Goal: Task Accomplishment & Management: Manage account settings

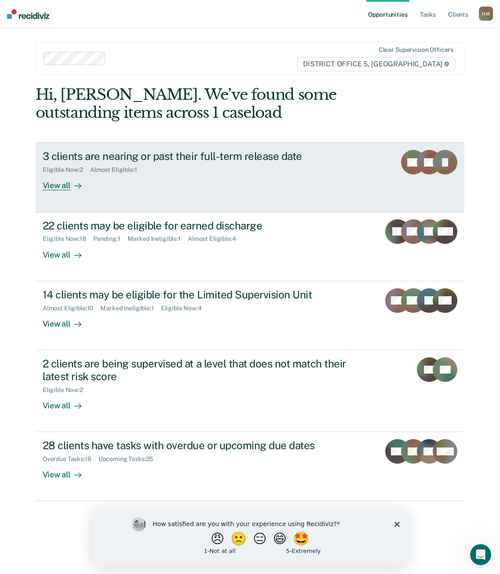
click at [72, 186] on div at bounding box center [76, 186] width 11 height 10
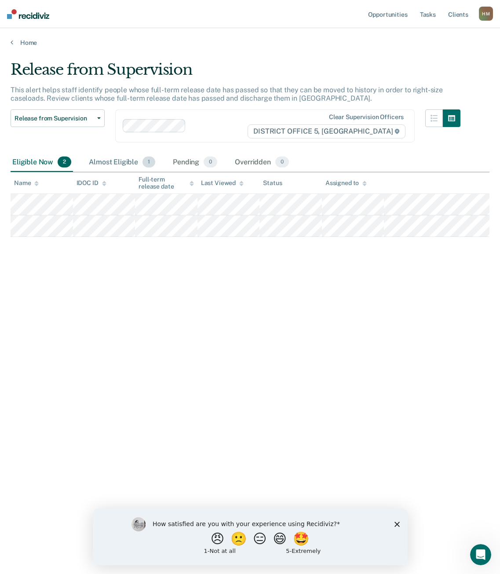
click at [124, 164] on div "Almost Eligible 1" at bounding box center [122, 162] width 70 height 19
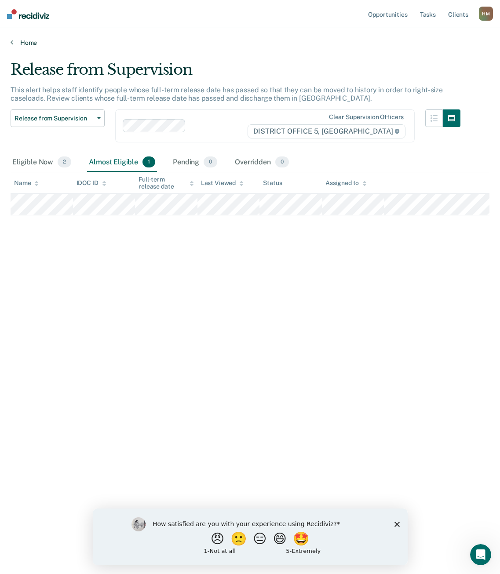
click at [11, 43] on icon at bounding box center [12, 42] width 3 height 7
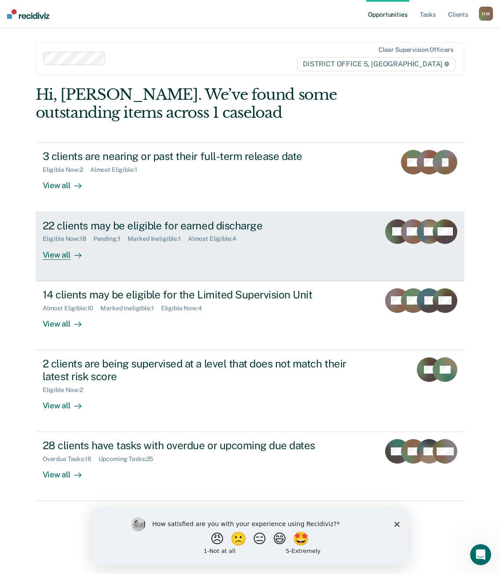
click at [59, 255] on div "View all" at bounding box center [67, 251] width 49 height 17
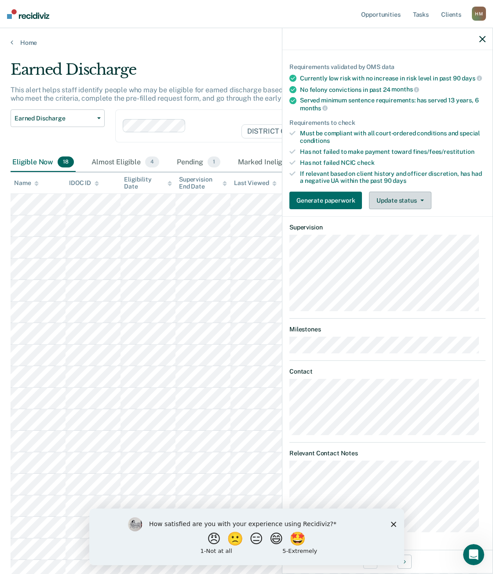
click at [414, 198] on button "Update status" at bounding box center [400, 201] width 62 height 18
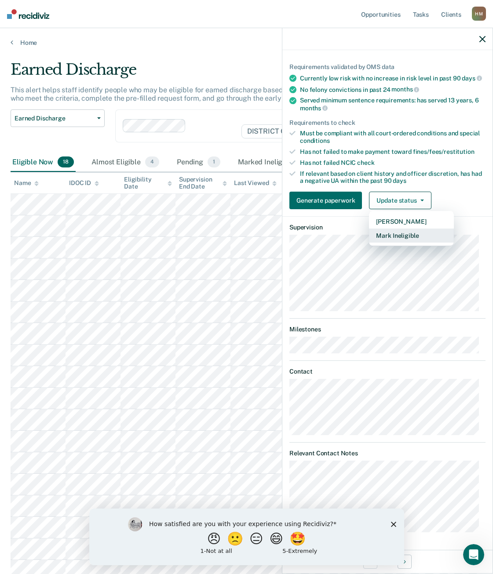
click at [406, 237] on button "Mark Ineligible" at bounding box center [411, 236] width 85 height 14
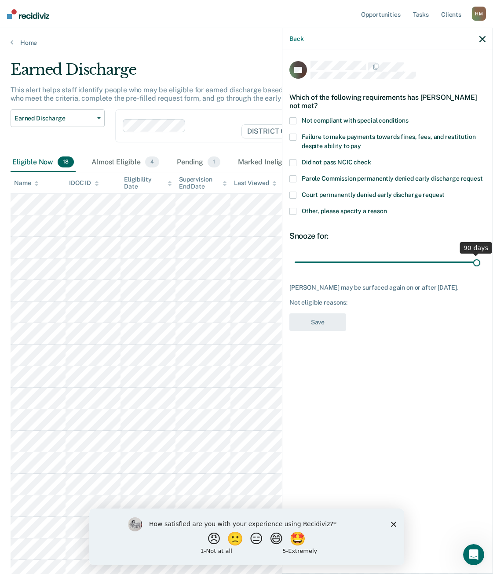
drag, startPoint x: 355, startPoint y: 263, endPoint x: 487, endPoint y: 260, distance: 131.5
type input "90"
click at [480, 260] on input "range" at bounding box center [388, 262] width 186 height 15
click at [293, 211] on span at bounding box center [292, 211] width 7 height 7
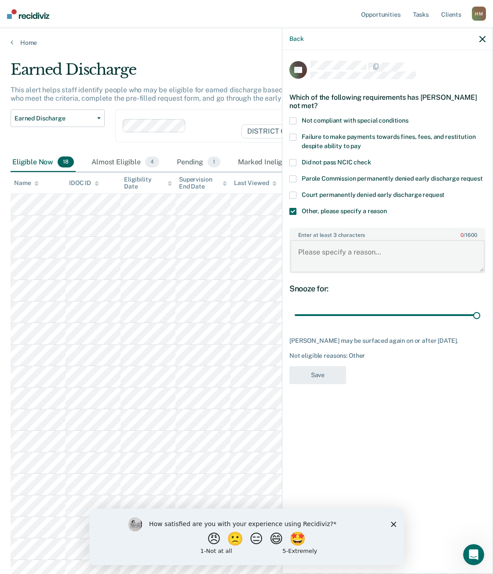
click at [341, 265] on textarea "Enter at least 3 characters 0 / 1600" at bounding box center [387, 256] width 194 height 33
type textarea "SO - Ineligible"
click at [330, 379] on button "Save" at bounding box center [317, 375] width 57 height 18
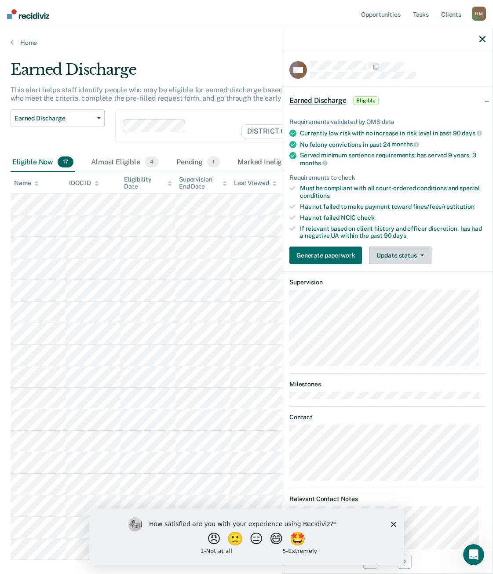
click at [410, 261] on button "Update status" at bounding box center [400, 256] width 62 height 18
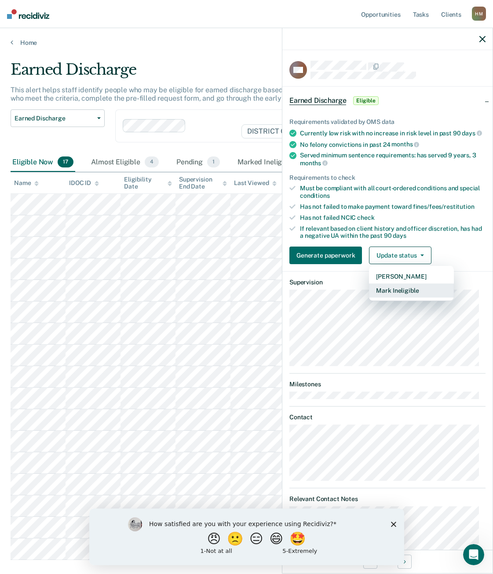
click at [408, 298] on button "Mark Ineligible" at bounding box center [411, 291] width 85 height 14
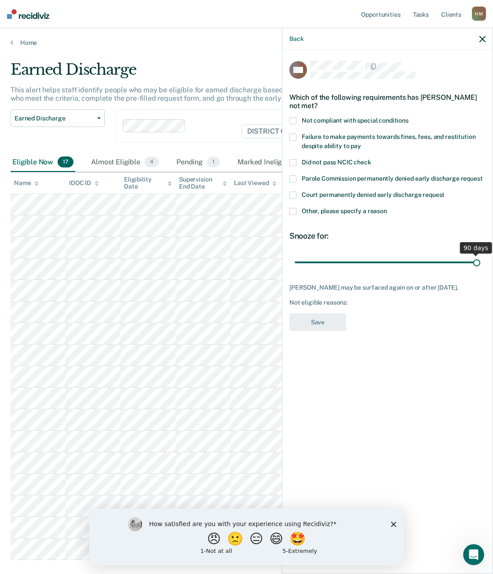
drag, startPoint x: 356, startPoint y: 263, endPoint x: 487, endPoint y: 264, distance: 131.5
type input "90"
click at [480, 264] on input "range" at bounding box center [388, 262] width 186 height 15
click at [294, 212] on span at bounding box center [292, 211] width 7 height 7
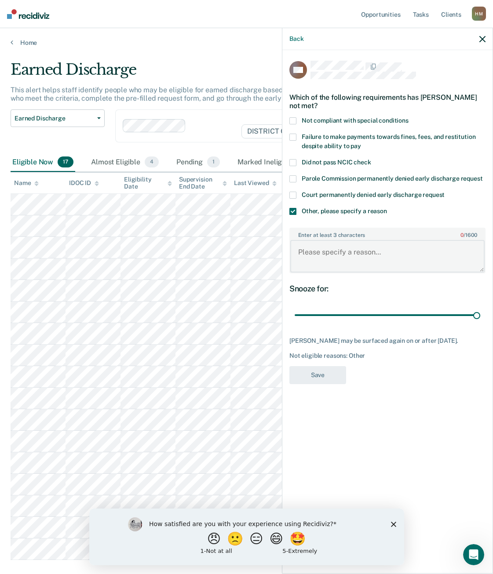
click at [332, 259] on textarea "Enter at least 3 characters 0 / 1600" at bounding box center [387, 256] width 194 height 33
type textarea "DV - Ineligible"
click at [335, 377] on button "Save" at bounding box center [317, 375] width 57 height 18
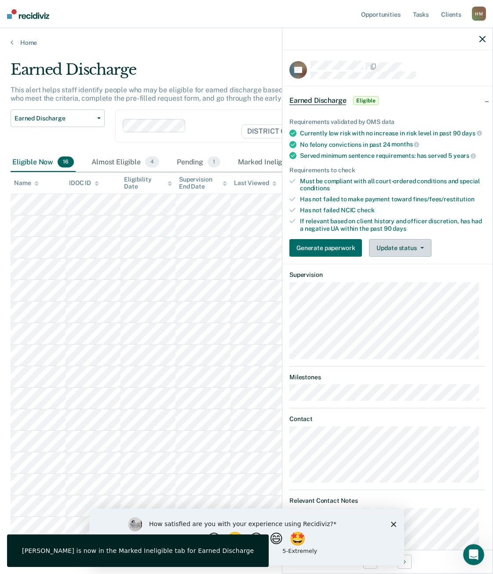
click at [409, 252] on button "Update status" at bounding box center [400, 248] width 62 height 18
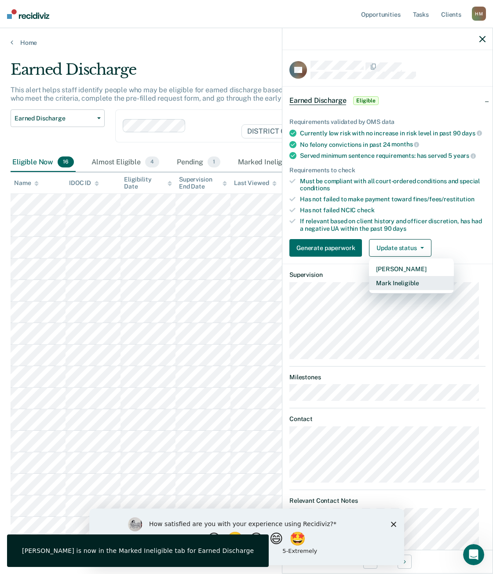
click at [412, 288] on button "Mark Ineligible" at bounding box center [411, 283] width 85 height 14
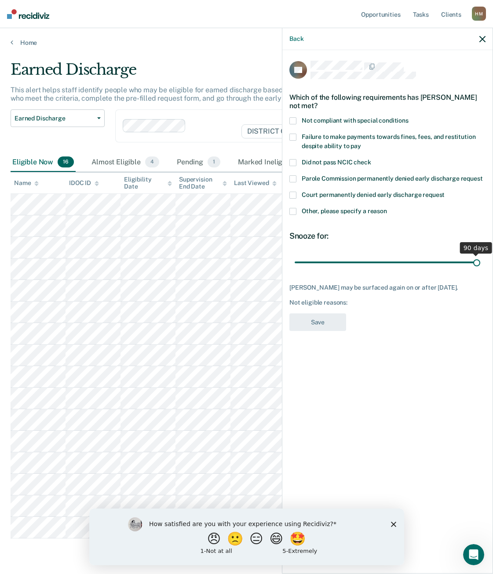
drag, startPoint x: 357, startPoint y: 262, endPoint x: 483, endPoint y: 261, distance: 125.8
type input "90"
click at [480, 261] on input "range" at bounding box center [388, 262] width 186 height 15
click at [294, 135] on span at bounding box center [292, 137] width 7 height 7
click at [332, 317] on button "Save" at bounding box center [317, 323] width 57 height 18
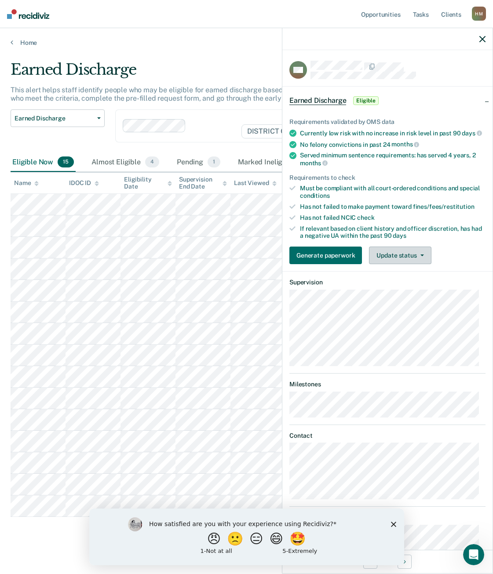
click at [406, 259] on button "Update status" at bounding box center [400, 256] width 62 height 18
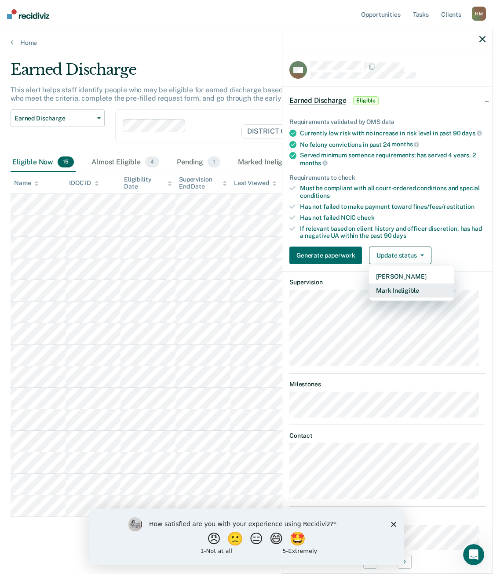
click at [413, 298] on button "Mark Ineligible" at bounding box center [411, 291] width 85 height 14
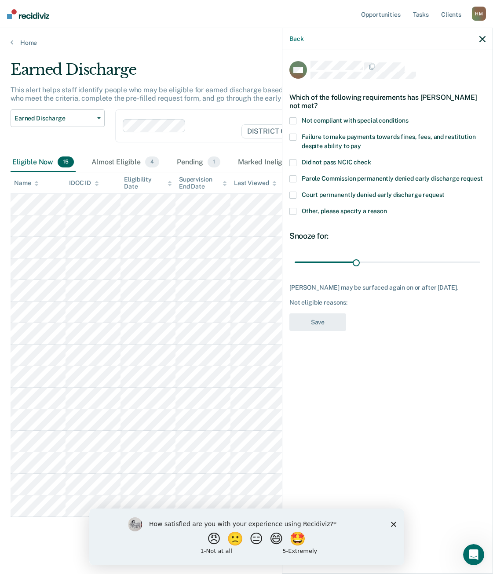
click at [295, 134] on span at bounding box center [292, 137] width 7 height 7
drag, startPoint x: 358, startPoint y: 263, endPoint x: 480, endPoint y: 271, distance: 122.6
type input "90"
click at [480, 263] on input "range" at bounding box center [388, 262] width 186 height 15
click at [328, 328] on button "Save" at bounding box center [317, 323] width 57 height 18
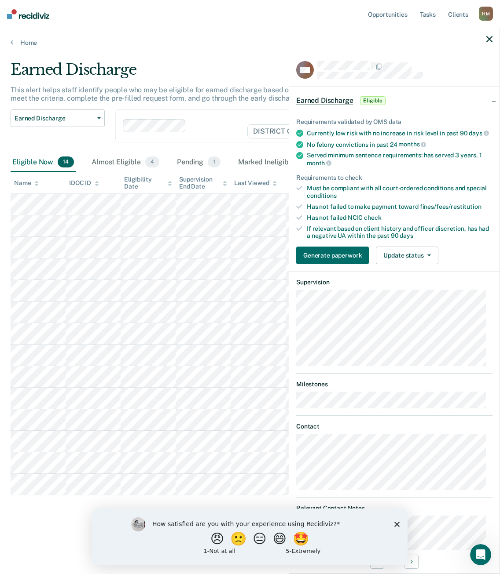
click at [396, 524] on polygon "Close survey" at bounding box center [396, 524] width 5 height 5
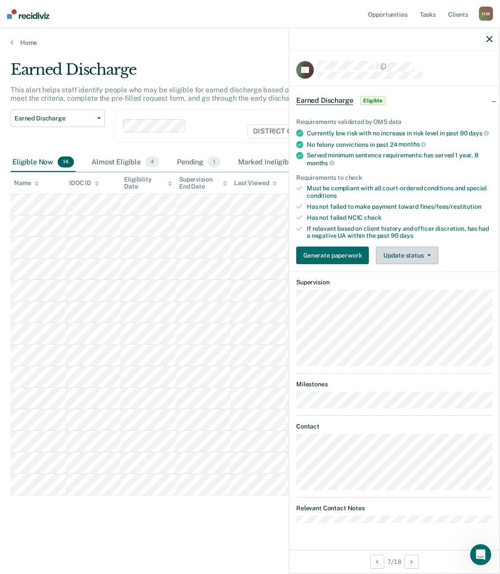
click at [406, 255] on button "Update status" at bounding box center [407, 256] width 62 height 18
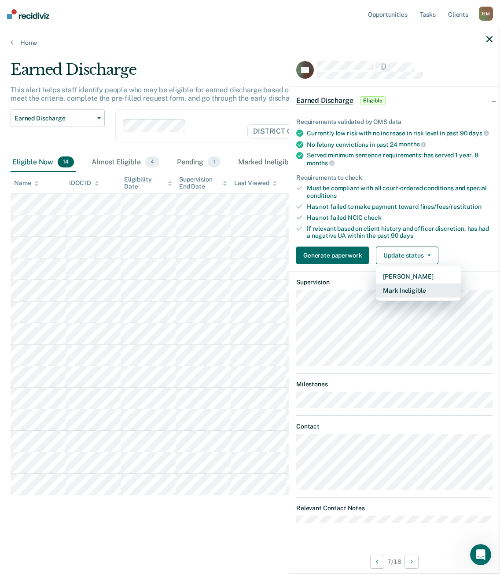
click at [415, 294] on button "Mark Ineligible" at bounding box center [418, 291] width 85 height 14
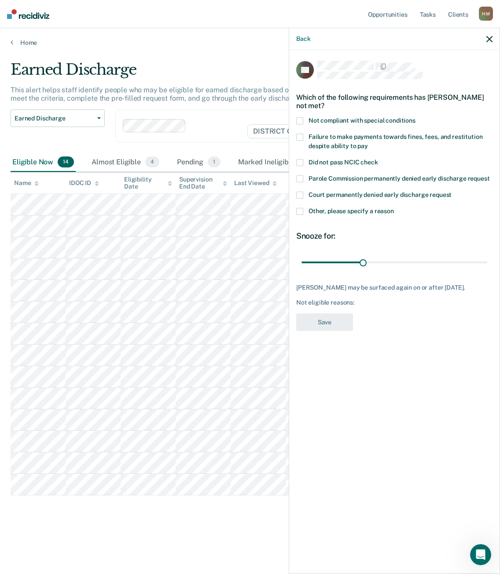
click at [298, 163] on span at bounding box center [299, 162] width 7 height 7
drag, startPoint x: 365, startPoint y: 262, endPoint x: 489, endPoint y: 264, distance: 124.0
type input "90"
click at [487, 264] on input "range" at bounding box center [394, 262] width 186 height 15
click at [343, 325] on button "Save" at bounding box center [324, 323] width 57 height 18
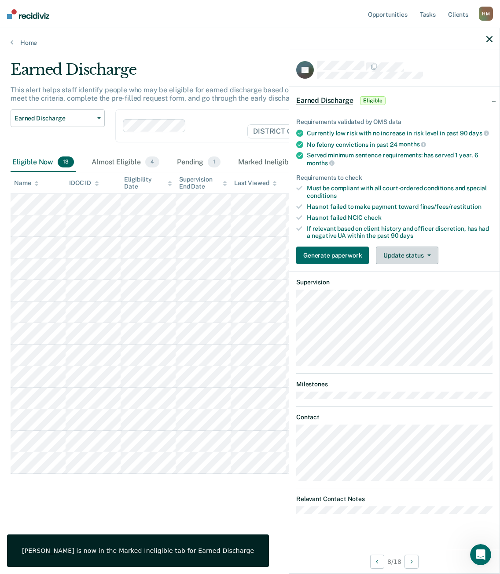
click at [410, 253] on button "Update status" at bounding box center [407, 256] width 62 height 18
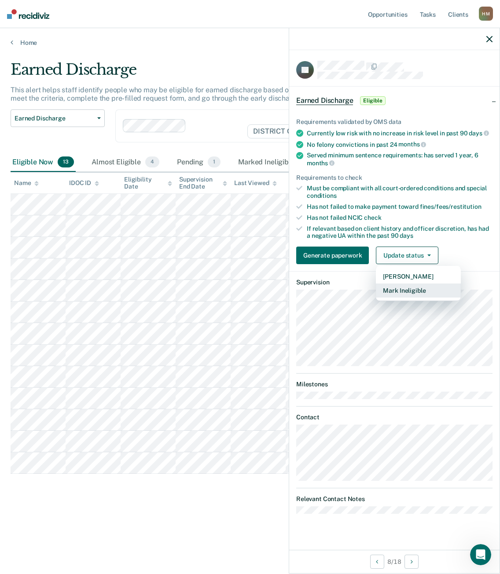
click at [412, 290] on button "Mark Ineligible" at bounding box center [418, 291] width 85 height 14
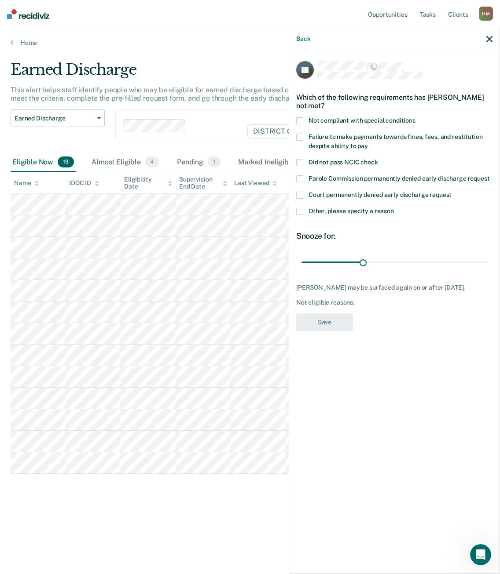
click at [299, 119] on span at bounding box center [299, 120] width 7 height 7
drag, startPoint x: 365, startPoint y: 262, endPoint x: 492, endPoint y: 267, distance: 126.8
type input "90"
click at [487, 267] on input "range" at bounding box center [394, 262] width 186 height 15
click at [337, 321] on button "Save" at bounding box center [324, 323] width 57 height 18
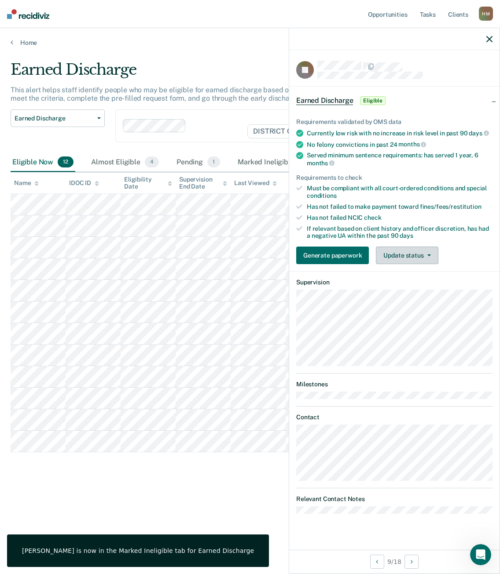
click at [401, 254] on button "Update status" at bounding box center [407, 256] width 62 height 18
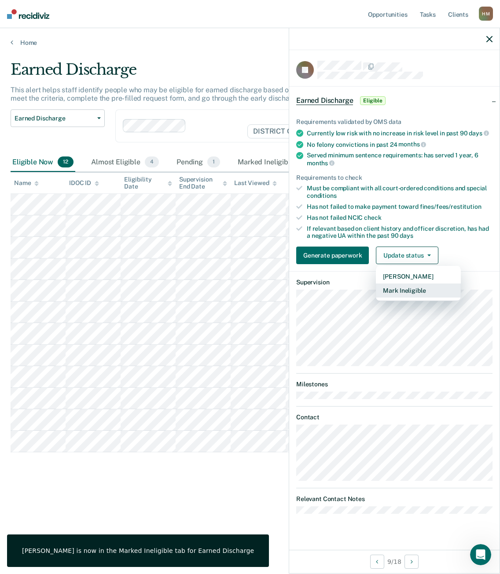
click at [418, 288] on button "Mark Ineligible" at bounding box center [418, 291] width 85 height 14
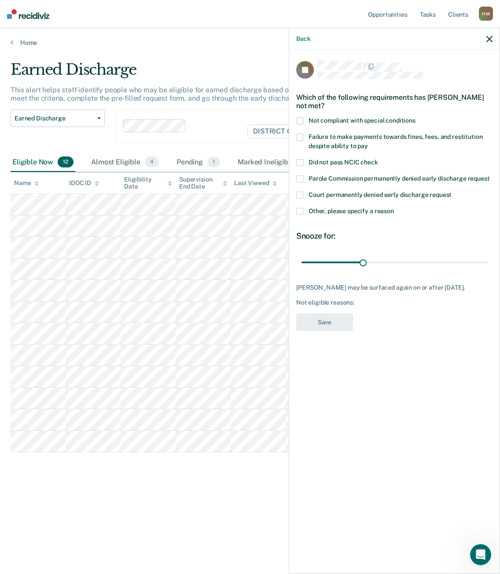
click at [299, 134] on span at bounding box center [299, 137] width 7 height 7
drag, startPoint x: 376, startPoint y: 263, endPoint x: 495, endPoint y: 267, distance: 119.3
type input "90"
click at [487, 267] on input "range" at bounding box center [394, 262] width 186 height 15
click at [336, 323] on button "Save" at bounding box center [324, 323] width 57 height 18
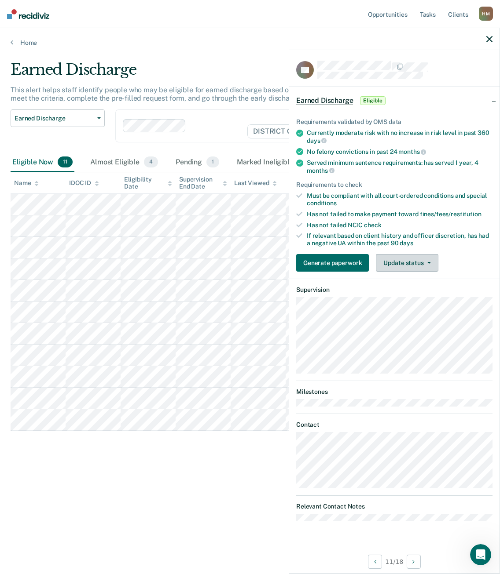
click at [413, 263] on button "Update status" at bounding box center [407, 263] width 62 height 18
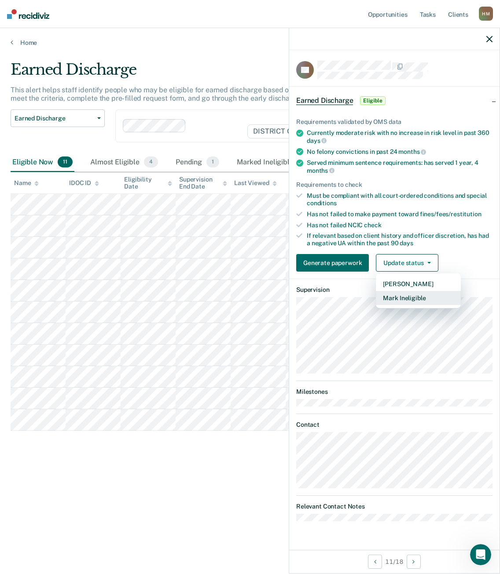
click at [409, 298] on button "Mark Ineligible" at bounding box center [418, 298] width 85 height 14
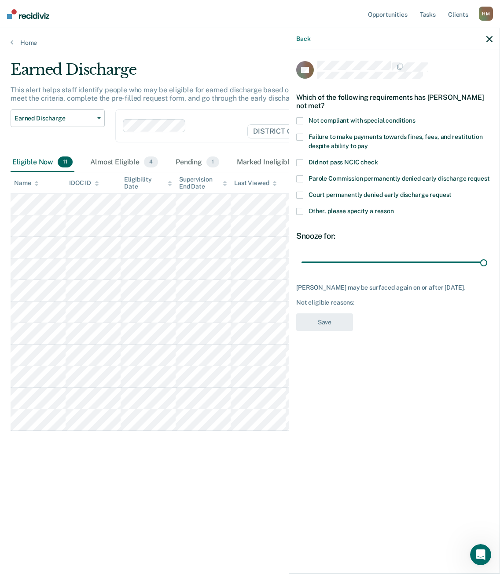
drag, startPoint x: 362, startPoint y: 262, endPoint x: 492, endPoint y: 267, distance: 129.8
type input "90"
click at [487, 267] on input "range" at bounding box center [394, 262] width 186 height 15
click at [300, 121] on span at bounding box center [299, 120] width 7 height 7
click at [337, 329] on button "Save" at bounding box center [324, 323] width 57 height 18
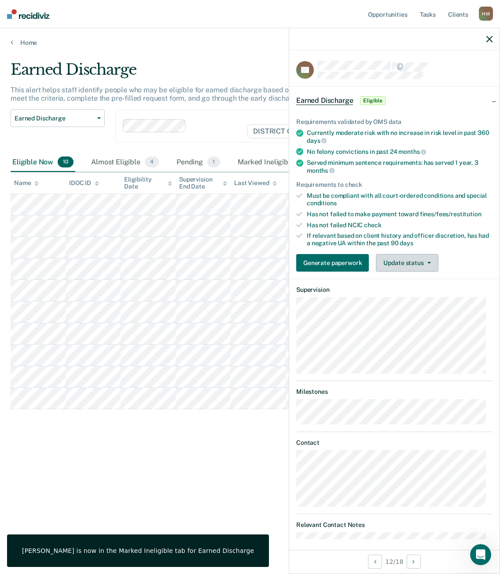
click at [405, 260] on button "Update status" at bounding box center [407, 263] width 62 height 18
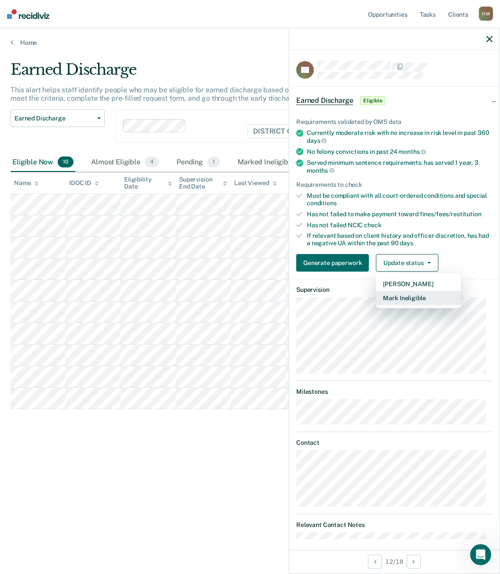
click at [411, 295] on button "Mark Ineligible" at bounding box center [418, 298] width 85 height 14
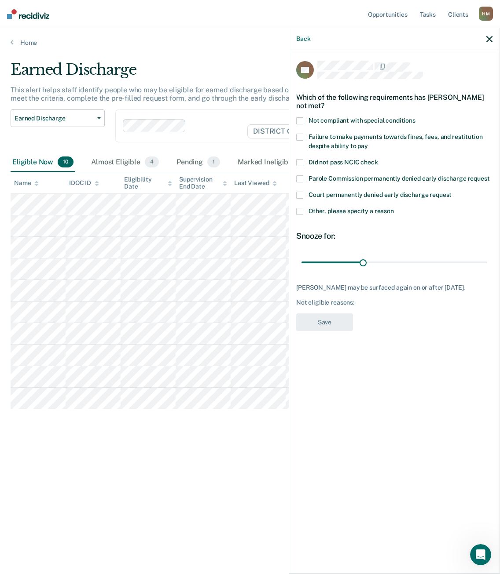
click at [300, 120] on span at bounding box center [299, 120] width 7 height 7
drag, startPoint x: 361, startPoint y: 263, endPoint x: 495, endPoint y: 271, distance: 134.8
type input "90"
click at [487, 270] on input "range" at bounding box center [394, 262] width 186 height 15
click at [327, 329] on button "Save" at bounding box center [324, 323] width 57 height 18
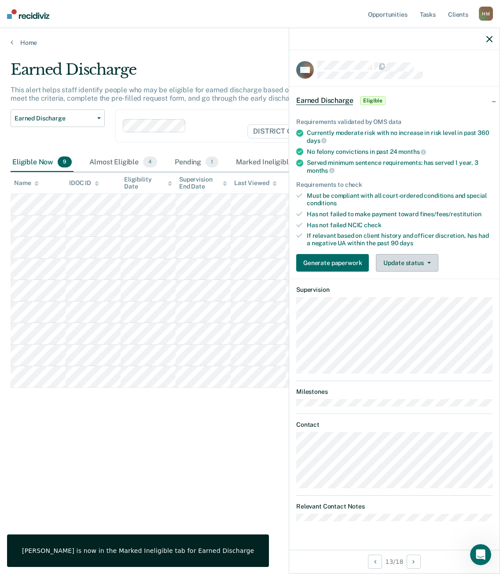
click at [402, 259] on button "Update status" at bounding box center [407, 263] width 62 height 18
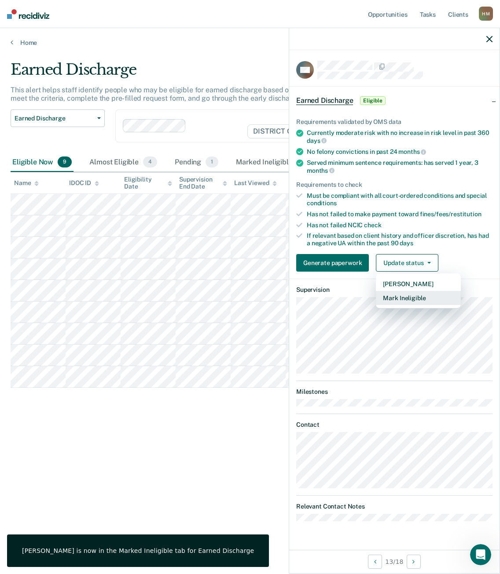
click at [401, 301] on button "Mark Ineligible" at bounding box center [418, 298] width 85 height 14
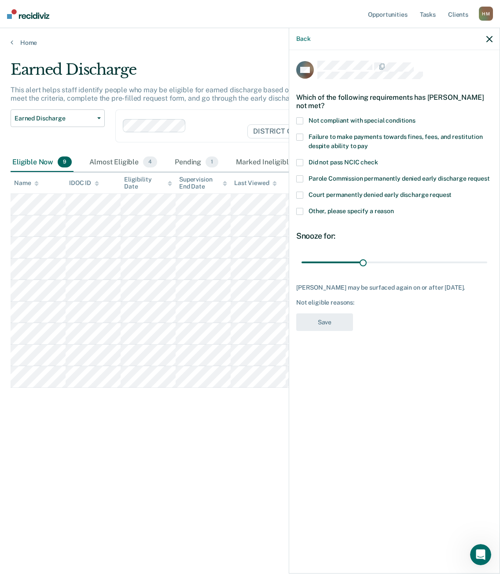
click at [302, 137] on span at bounding box center [299, 137] width 7 height 7
drag, startPoint x: 363, startPoint y: 263, endPoint x: 492, endPoint y: 266, distance: 129.3
type input "90"
click at [487, 266] on input "range" at bounding box center [394, 262] width 186 height 15
click at [336, 326] on button "Save" at bounding box center [324, 323] width 57 height 18
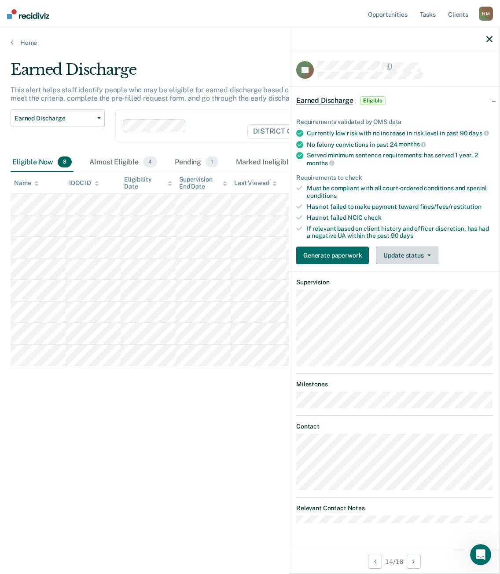
click at [420, 251] on button "Update status" at bounding box center [407, 256] width 62 height 18
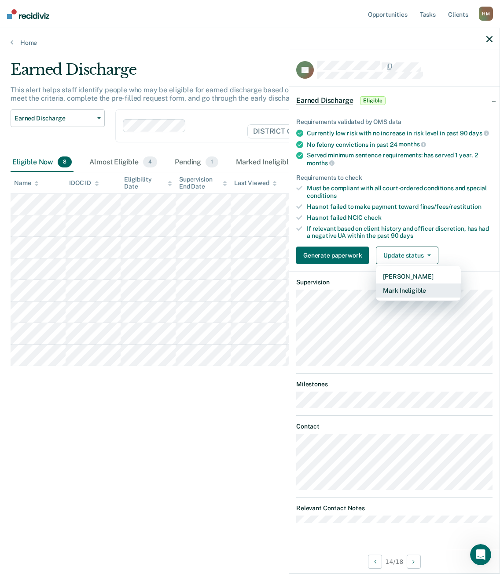
click at [420, 290] on button "Mark Ineligible" at bounding box center [418, 291] width 85 height 14
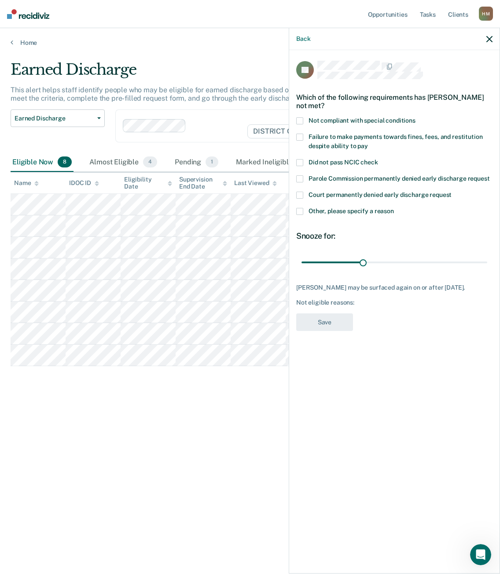
click at [299, 120] on span at bounding box center [299, 120] width 7 height 7
click at [301, 136] on span at bounding box center [299, 137] width 7 height 7
click at [300, 121] on span at bounding box center [299, 120] width 7 height 7
drag, startPoint x: 363, startPoint y: 261, endPoint x: 488, endPoint y: 266, distance: 125.0
type input "90"
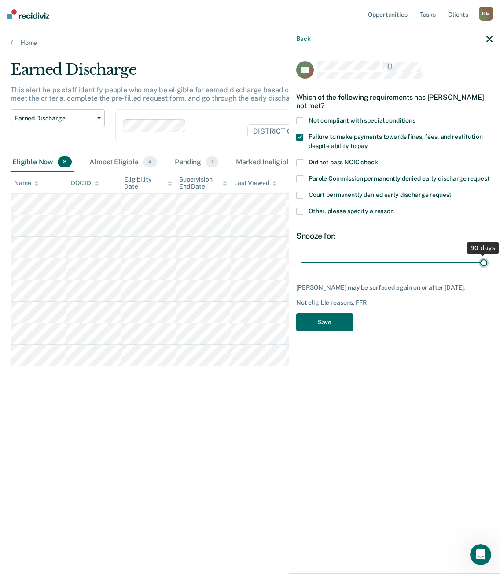
click at [487, 266] on input "range" at bounding box center [394, 262] width 186 height 15
click at [333, 330] on button "Save" at bounding box center [324, 323] width 57 height 18
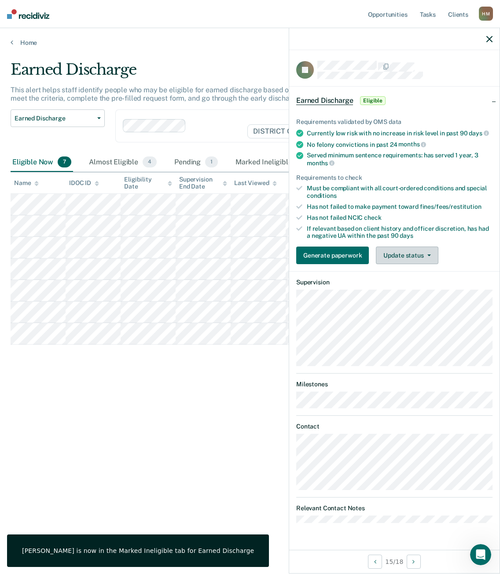
click at [404, 256] on button "Update status" at bounding box center [407, 256] width 62 height 18
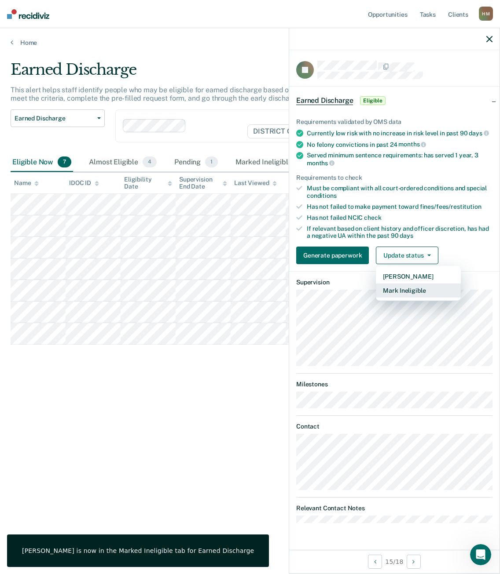
click at [416, 291] on button "Mark Ineligible" at bounding box center [418, 291] width 85 height 14
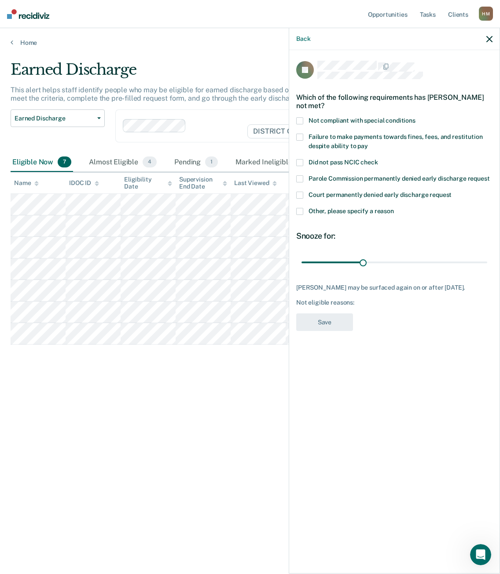
click at [300, 134] on span at bounding box center [299, 137] width 7 height 7
drag, startPoint x: 362, startPoint y: 263, endPoint x: 493, endPoint y: 263, distance: 131.0
type input "90"
click at [487, 263] on input "range" at bounding box center [394, 262] width 186 height 15
click at [340, 329] on button "Save" at bounding box center [324, 323] width 57 height 18
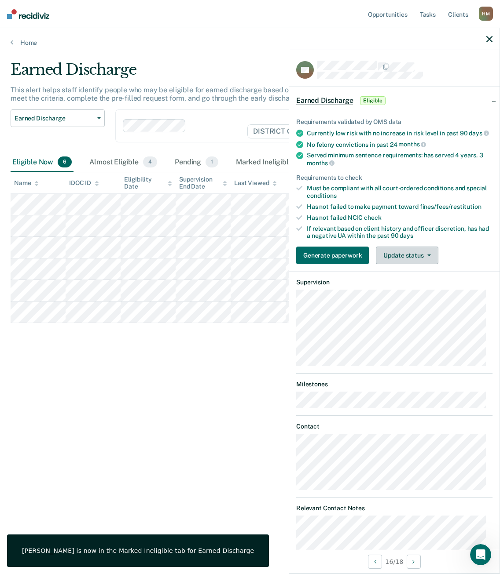
click at [412, 260] on button "Update status" at bounding box center [407, 256] width 62 height 18
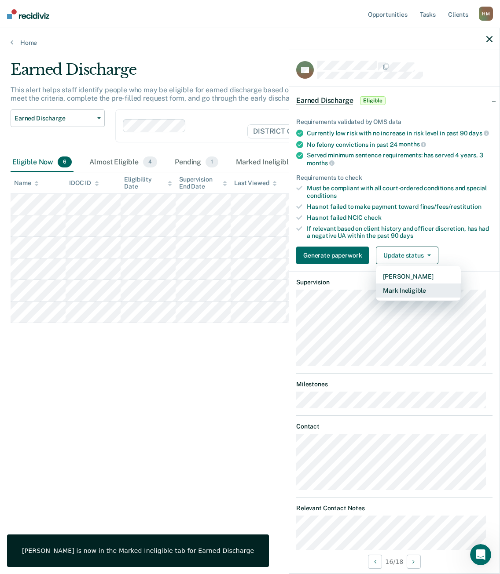
click at [418, 298] on button "Mark Ineligible" at bounding box center [418, 291] width 85 height 14
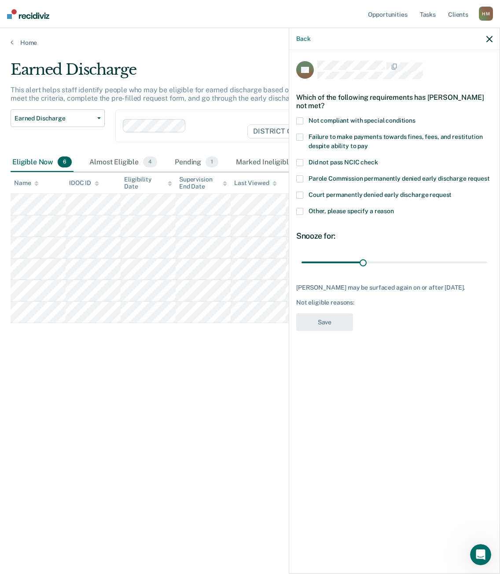
click at [301, 135] on span at bounding box center [299, 137] width 7 height 7
drag, startPoint x: 365, startPoint y: 264, endPoint x: 505, endPoint y: 263, distance: 140.3
type input "90"
click at [487, 263] on input "range" at bounding box center [394, 262] width 186 height 15
click at [339, 332] on button "Save" at bounding box center [324, 323] width 57 height 18
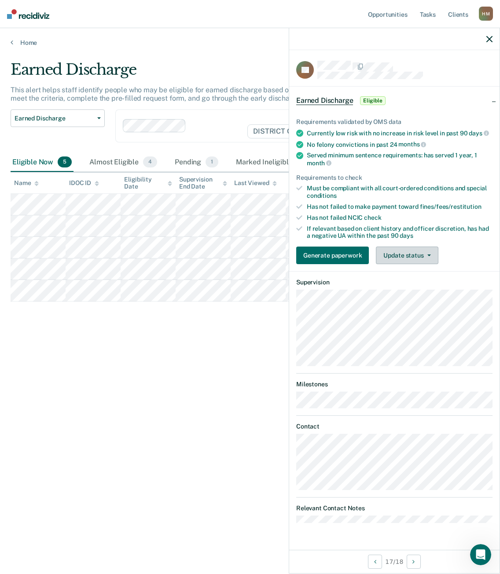
click at [427, 253] on button "Update status" at bounding box center [407, 256] width 62 height 18
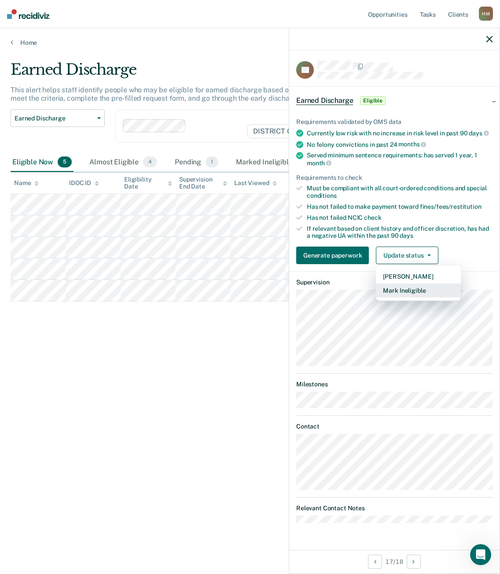
click at [420, 288] on button "Mark Ineligible" at bounding box center [418, 291] width 85 height 14
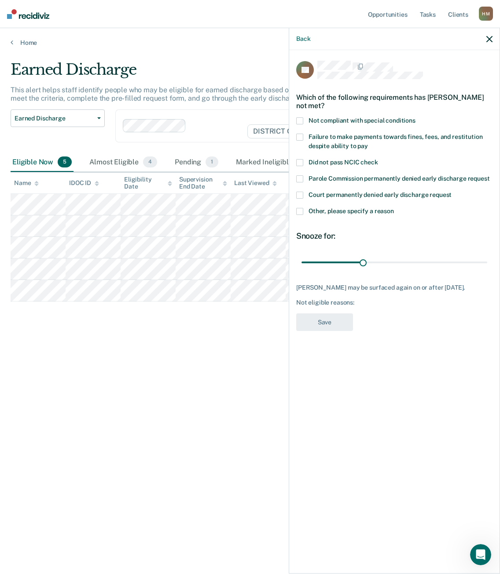
click at [300, 208] on span at bounding box center [299, 211] width 7 height 7
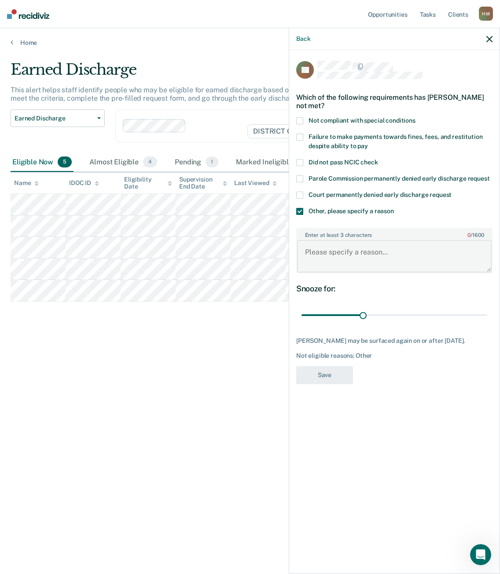
click at [347, 257] on textarea "Enter at least 3 characters 0 / 1600" at bounding box center [394, 256] width 194 height 33
type textarea "DUI - Ineligible"
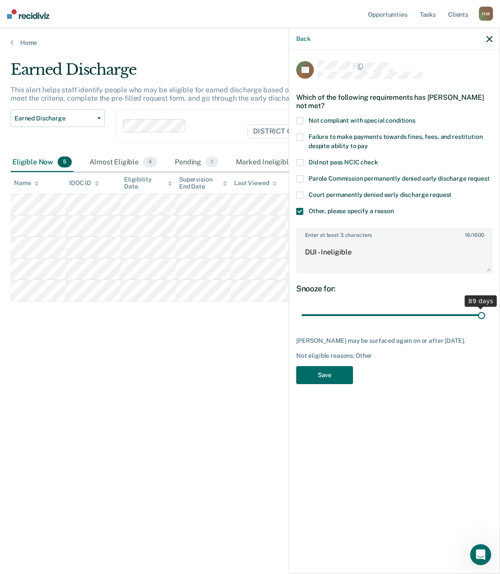
drag, startPoint x: 363, startPoint y: 306, endPoint x: 482, endPoint y: 302, distance: 118.8
click at [482, 308] on input "range" at bounding box center [394, 315] width 186 height 15
drag, startPoint x: 480, startPoint y: 305, endPoint x: 503, endPoint y: 306, distance: 22.5
type input "90"
click at [487, 308] on input "range" at bounding box center [394, 315] width 186 height 15
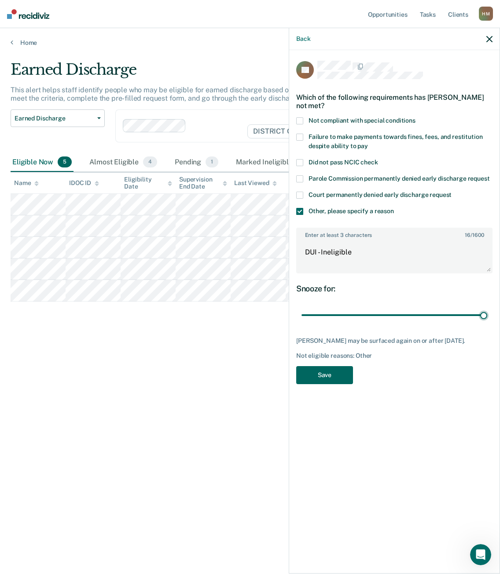
click at [343, 368] on button "Save" at bounding box center [324, 375] width 57 height 18
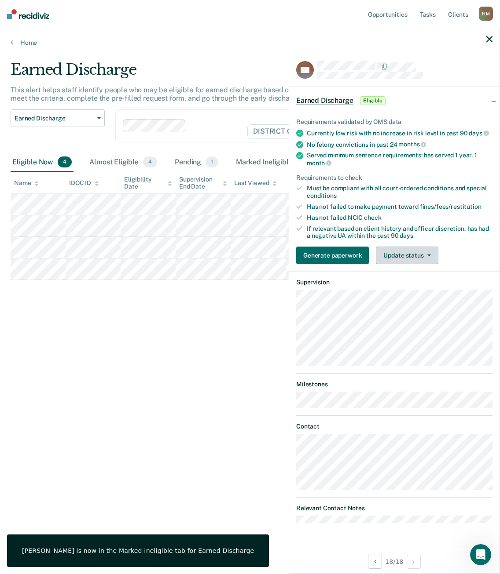
click at [427, 255] on icon "button" at bounding box center [429, 256] width 4 height 2
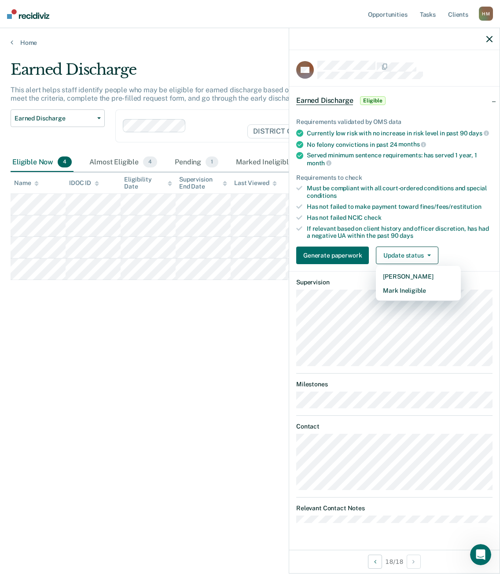
click at [205, 312] on div "Earned Discharge This alert helps staff identify people who may be eligible for…" at bounding box center [250, 285] width 478 height 448
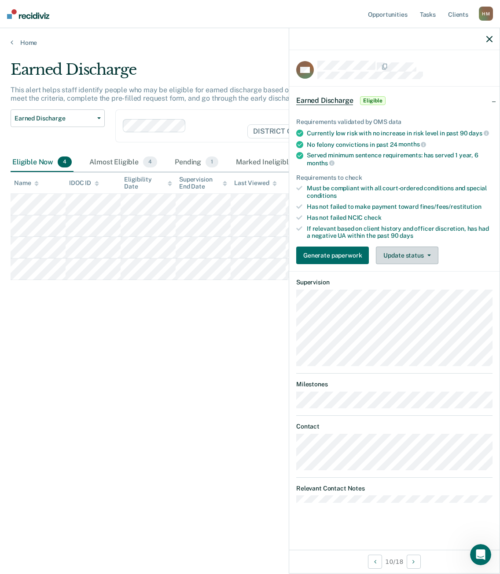
click at [396, 252] on button "Update status" at bounding box center [407, 256] width 62 height 18
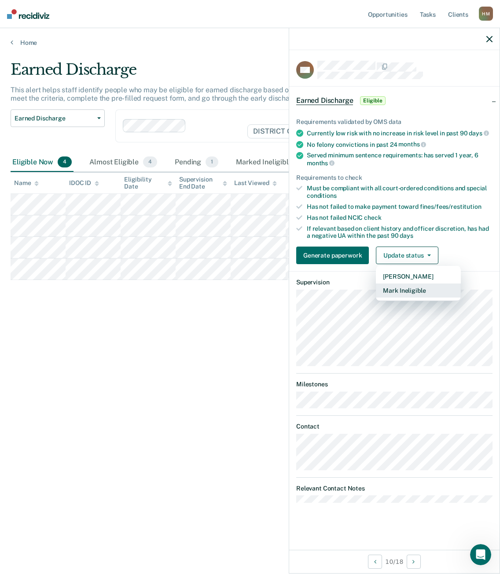
click at [410, 291] on button "Mark Ineligible" at bounding box center [418, 291] width 85 height 14
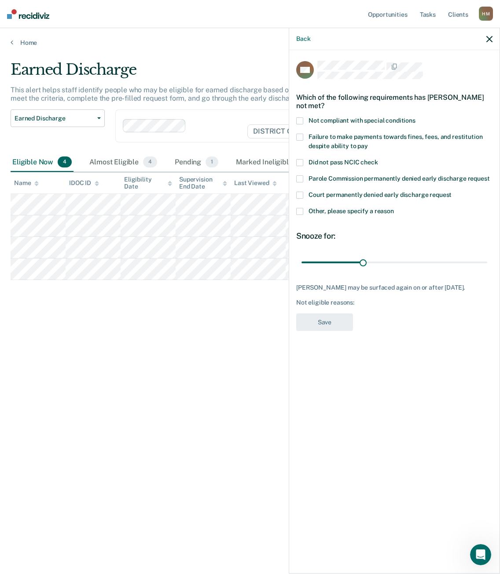
click at [302, 135] on span at bounding box center [299, 137] width 7 height 7
drag, startPoint x: 364, startPoint y: 262, endPoint x: 492, endPoint y: 271, distance: 128.7
type input "90"
click at [487, 269] on input "range" at bounding box center [394, 262] width 186 height 15
click at [336, 323] on button "Save" at bounding box center [324, 323] width 57 height 18
